Goal: Navigation & Orientation: Find specific page/section

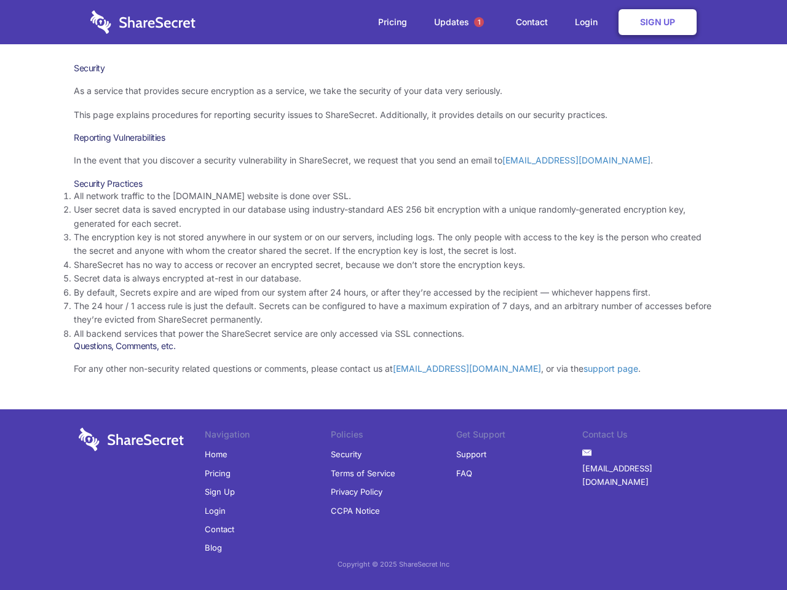
click at [394, 295] on li "By default, Secrets expire and are wiped from our system after 24 hours, or aft…" at bounding box center [394, 293] width 640 height 14
click at [479, 22] on span "1" at bounding box center [479, 22] width 10 height 10
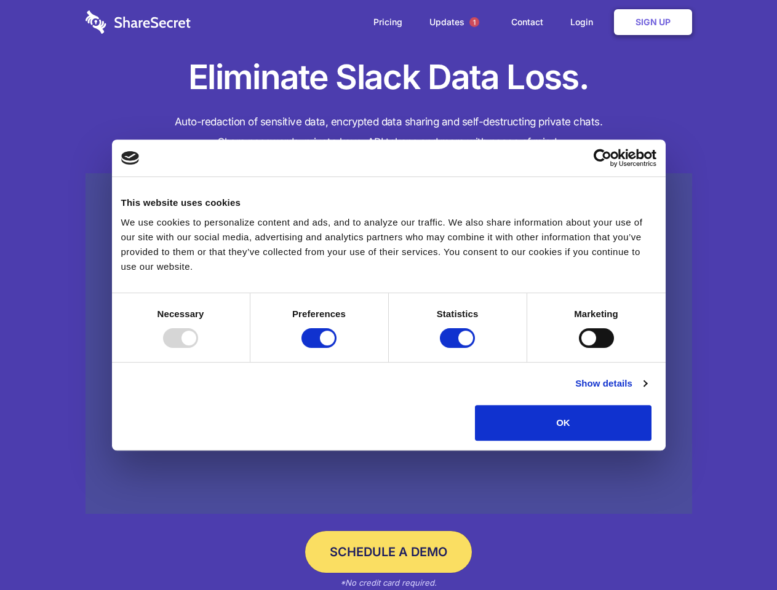
click at [198, 348] on div at bounding box center [180, 338] width 35 height 20
click at [336, 348] on input "Preferences" at bounding box center [318, 338] width 35 height 20
checkbox input "false"
click at [459, 348] on input "Statistics" at bounding box center [457, 338] width 35 height 20
checkbox input "false"
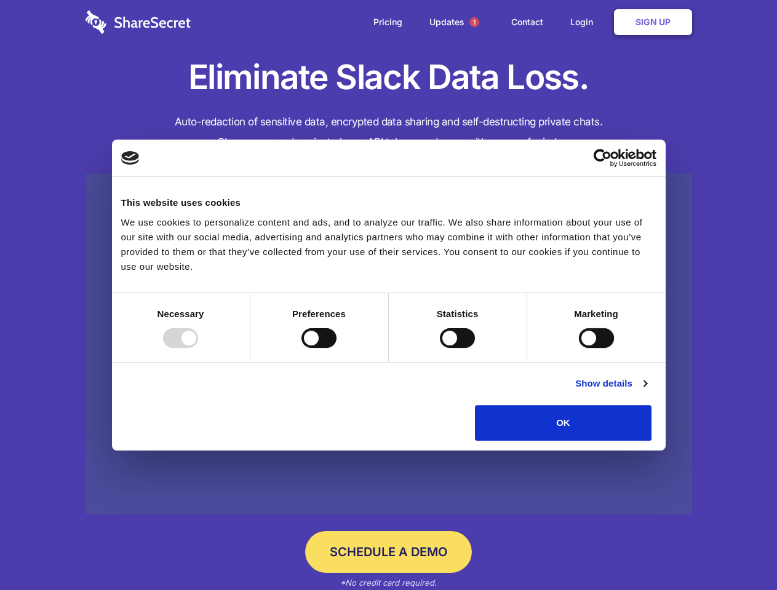
click at [579, 348] on input "Marketing" at bounding box center [596, 338] width 35 height 20
checkbox input "true"
click at [646, 391] on link "Show details" at bounding box center [610, 383] width 71 height 15
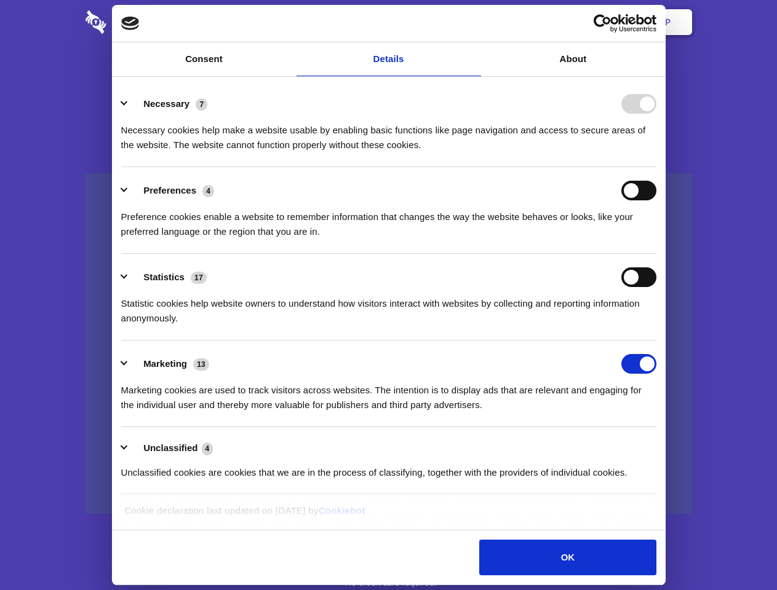
click at [662, 445] on ul "Necessary 7 Necessary cookies help make a website usable by enabling basic func…" at bounding box center [388, 288] width 547 height 414
click at [474, 22] on span "1" at bounding box center [474, 22] width 10 height 10
